Goal: Entertainment & Leisure: Consume media (video, audio)

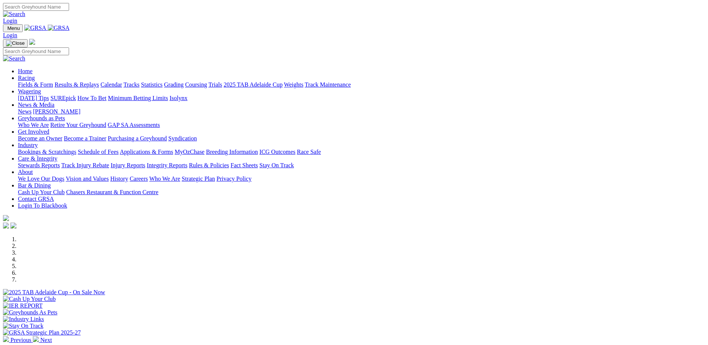
scroll to position [616, 0]
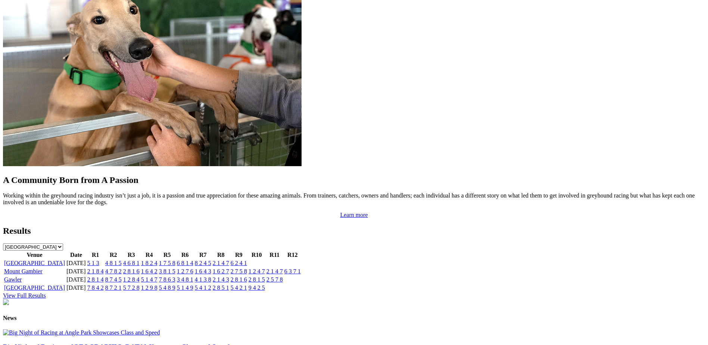
click at [122, 260] on link "4 8 1 5" at bounding box center [113, 263] width 16 height 6
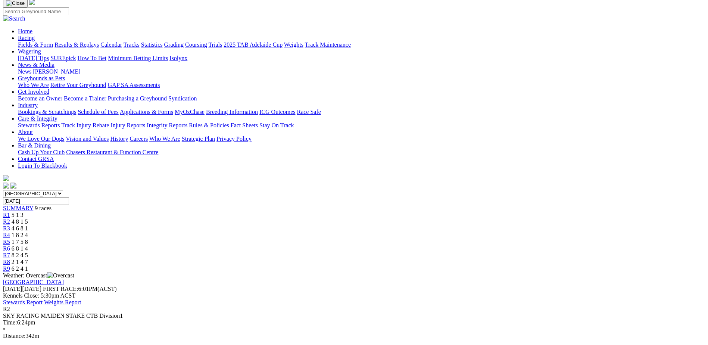
scroll to position [47, 0]
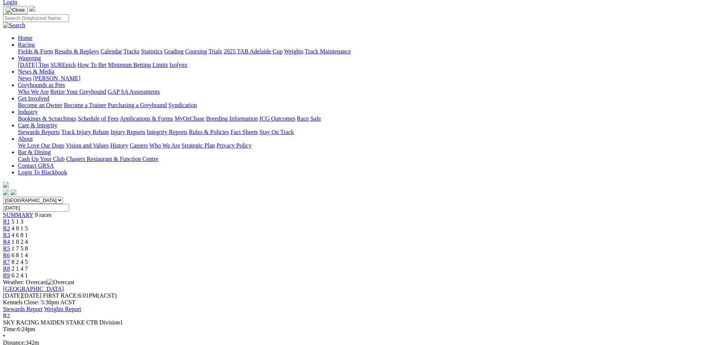
click at [28, 239] on span "1 8 2 4" at bounding box center [20, 242] width 16 height 6
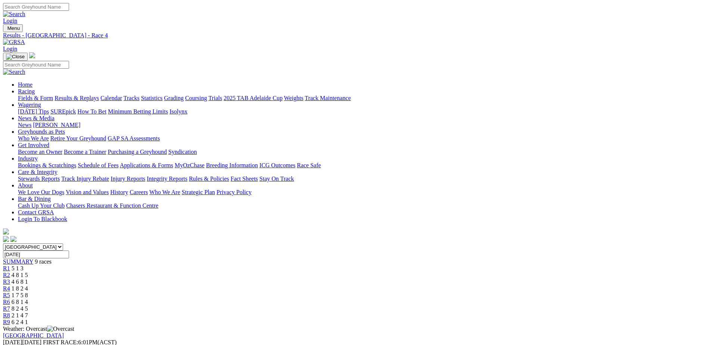
click at [521, 312] on div "R8 2 1 4 7" at bounding box center [354, 315] width 702 height 7
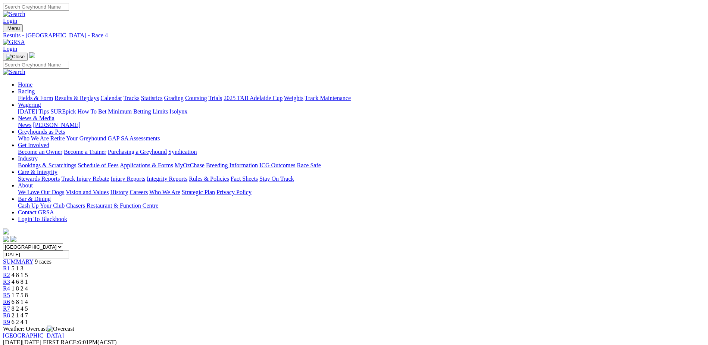
click at [53, 95] on link "Fields & Form" at bounding box center [35, 98] width 35 height 6
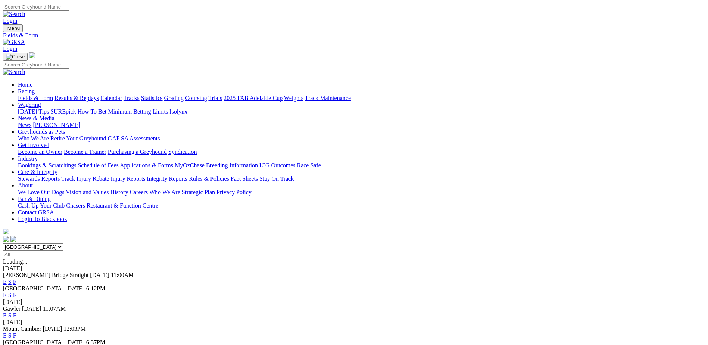
click at [16, 292] on link "F" at bounding box center [14, 295] width 3 height 6
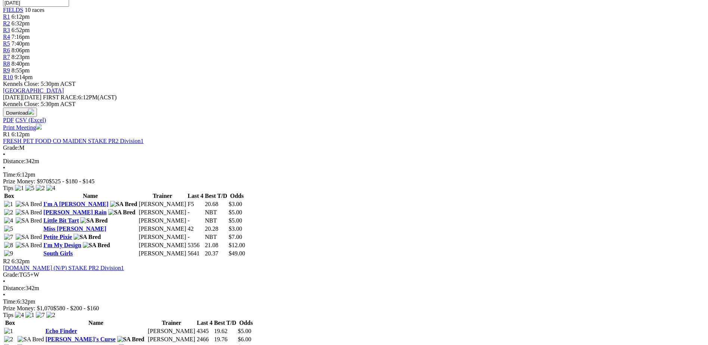
scroll to position [252, 0]
